Goal: Check status: Check status

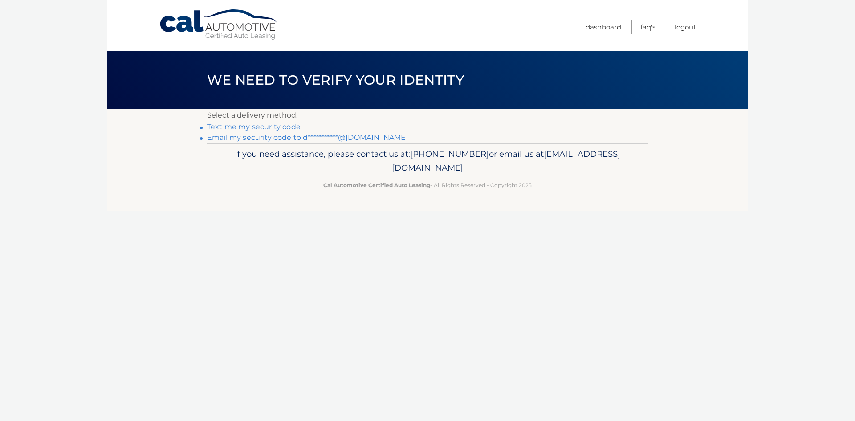
click at [263, 138] on link "**********" at bounding box center [307, 137] width 201 height 8
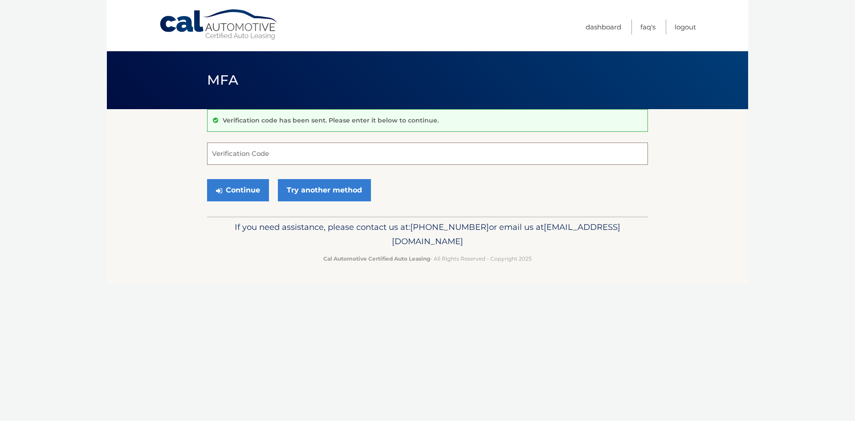
click at [262, 159] on input "Verification Code" at bounding box center [427, 154] width 441 height 22
click at [302, 158] on input "Verification Code" at bounding box center [427, 154] width 441 height 22
paste input "201428"
click at [246, 192] on button "Continue" at bounding box center [238, 190] width 62 height 22
click at [249, 157] on input "201428" at bounding box center [427, 154] width 441 height 22
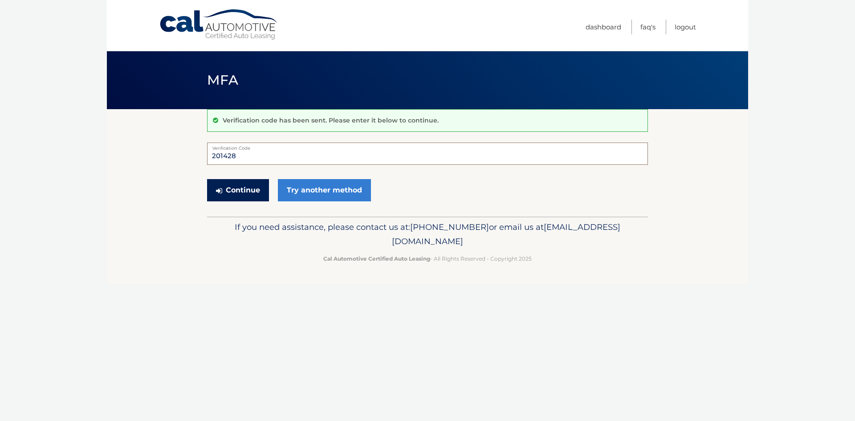
type input "201428"
click at [261, 190] on button "Continue" at bounding box center [238, 190] width 62 height 22
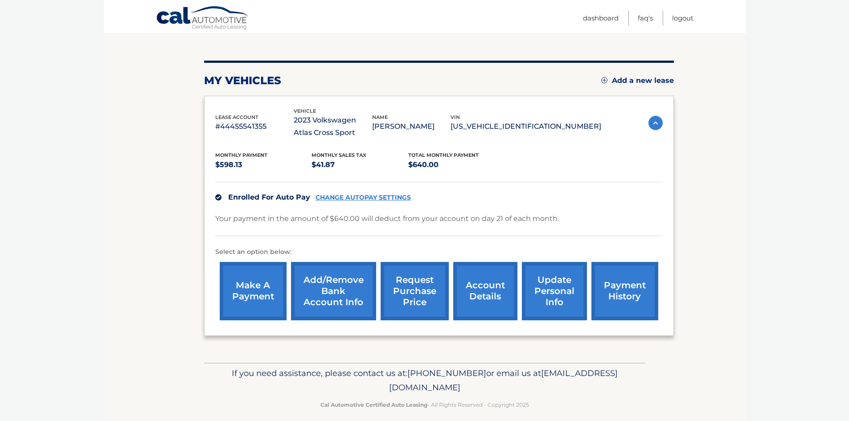
scroll to position [89, 0]
click at [432, 294] on link "request purchase price" at bounding box center [414, 291] width 68 height 58
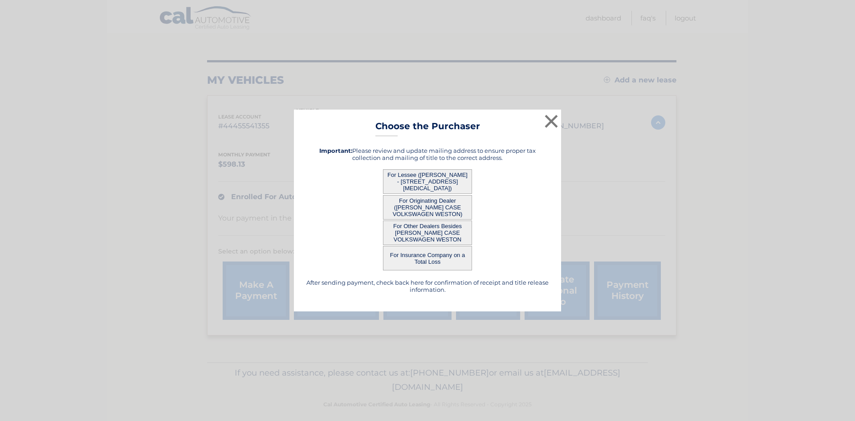
click at [467, 187] on button "For Lessee ([PERSON_NAME] - [STREET_ADDRESS][MEDICAL_DATA])" at bounding box center [427, 181] width 89 height 25
click at [444, 179] on button "For Lessee ([PERSON_NAME] - [STREET_ADDRESS][MEDICAL_DATA])" at bounding box center [427, 181] width 89 height 25
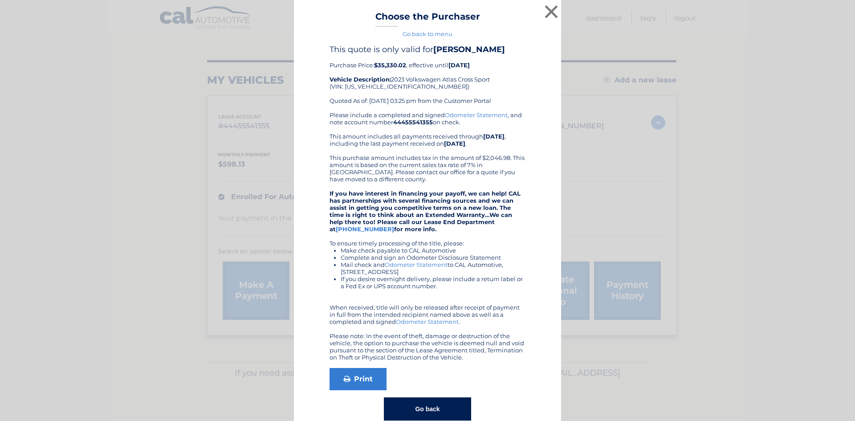
click at [792, 174] on div "× Choose the Purchaser Go back to menu After sending payment, check back here f…" at bounding box center [428, 219] width 848 height 439
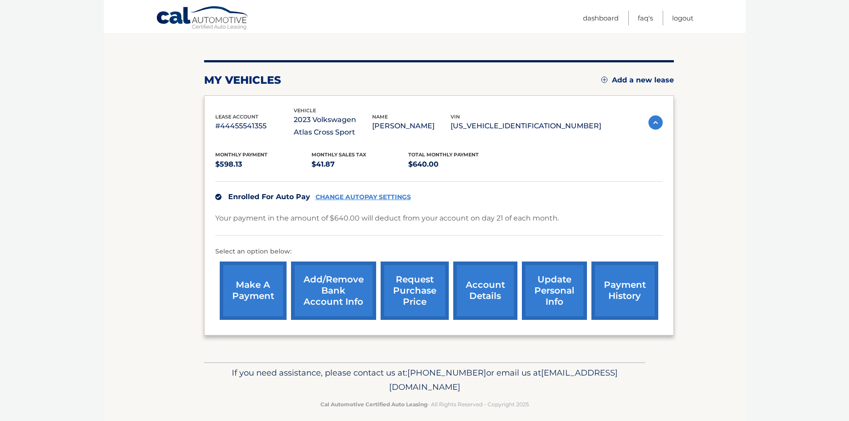
click at [500, 288] on link "account details" at bounding box center [485, 291] width 64 height 58
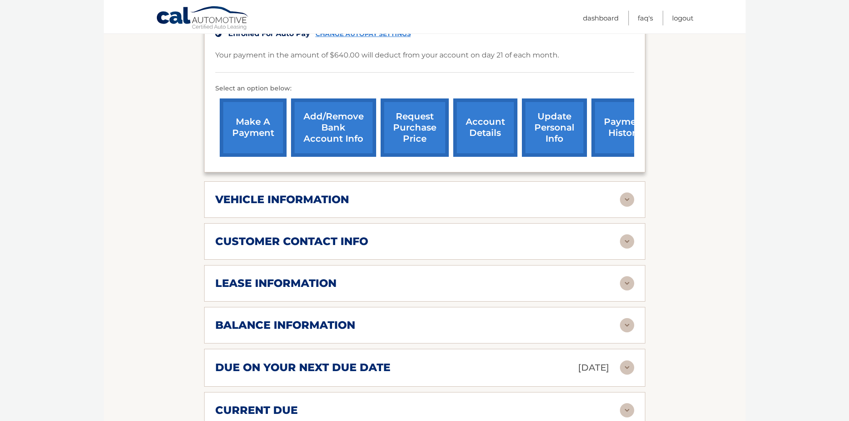
scroll to position [267, 0]
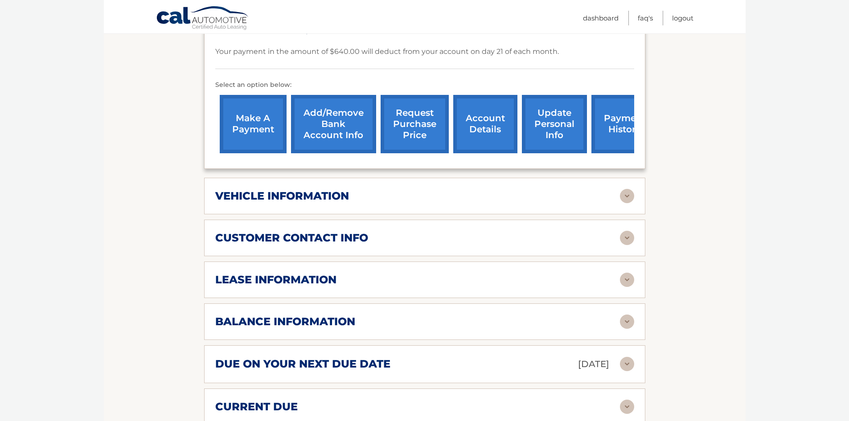
click at [498, 282] on div "lease information" at bounding box center [417, 279] width 405 height 13
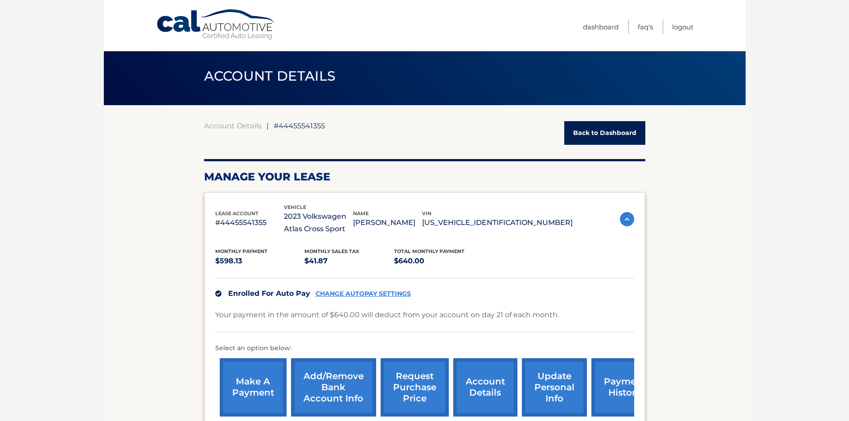
scroll to position [0, 0]
